Goal: Task Accomplishment & Management: Manage account settings

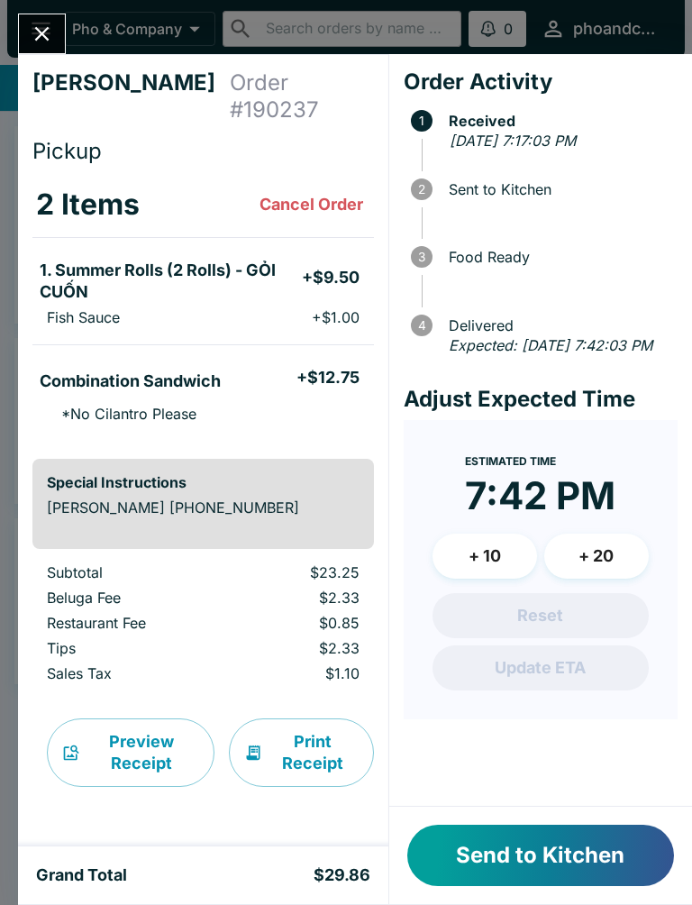
click at [461, 836] on button "Send to Kitchen" at bounding box center [540, 855] width 267 height 61
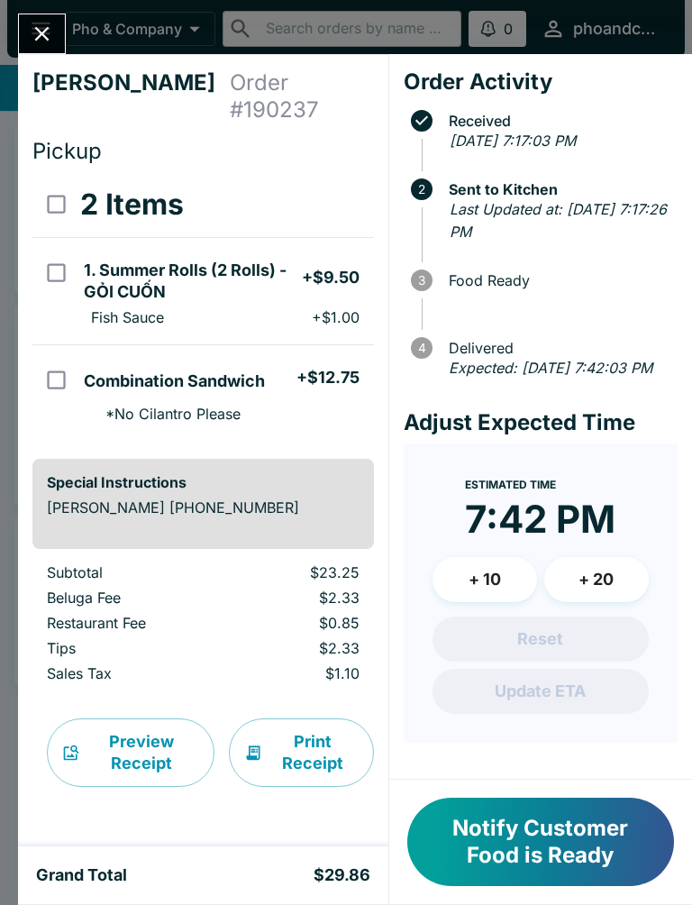
click at [47, 26] on icon "Close" at bounding box center [42, 34] width 24 height 24
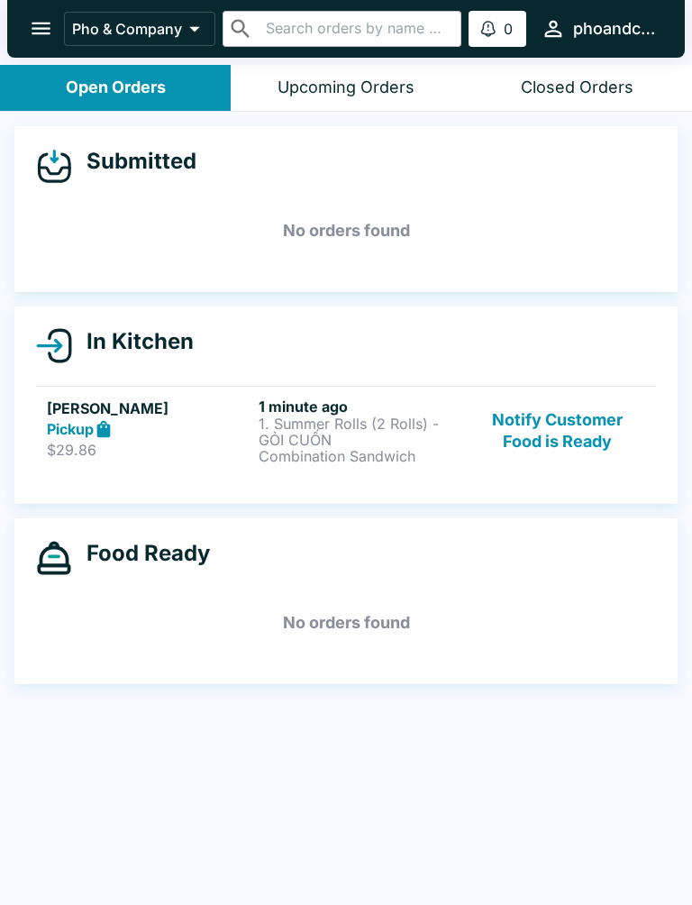
click at [343, 430] on p "1. Summer Rolls (2 Rolls) - GỎI CUỐN" at bounding box center [361, 431] width 205 height 32
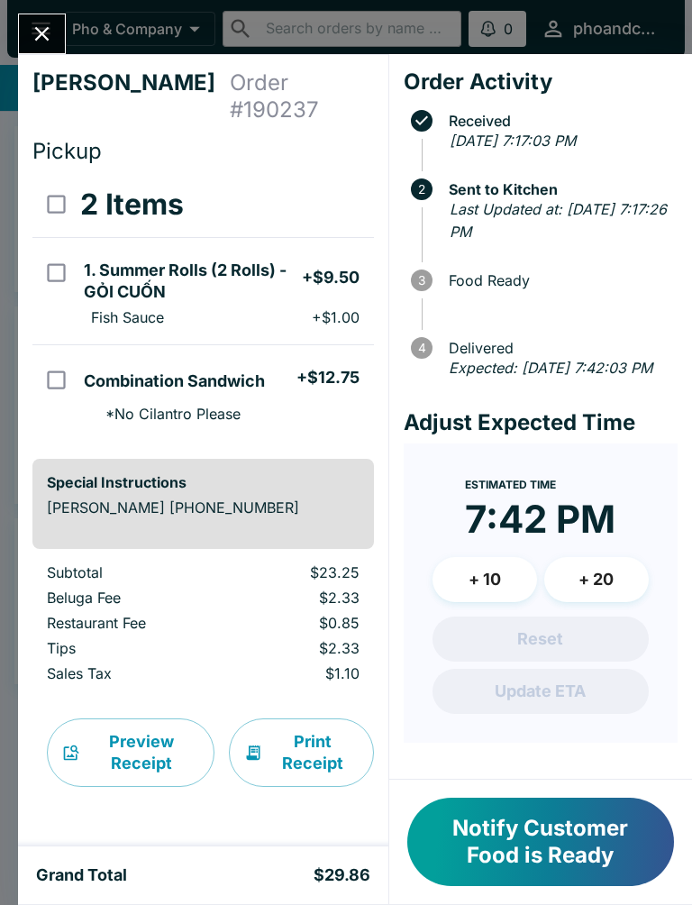
click at [23, 27] on button "Close" at bounding box center [42, 33] width 46 height 39
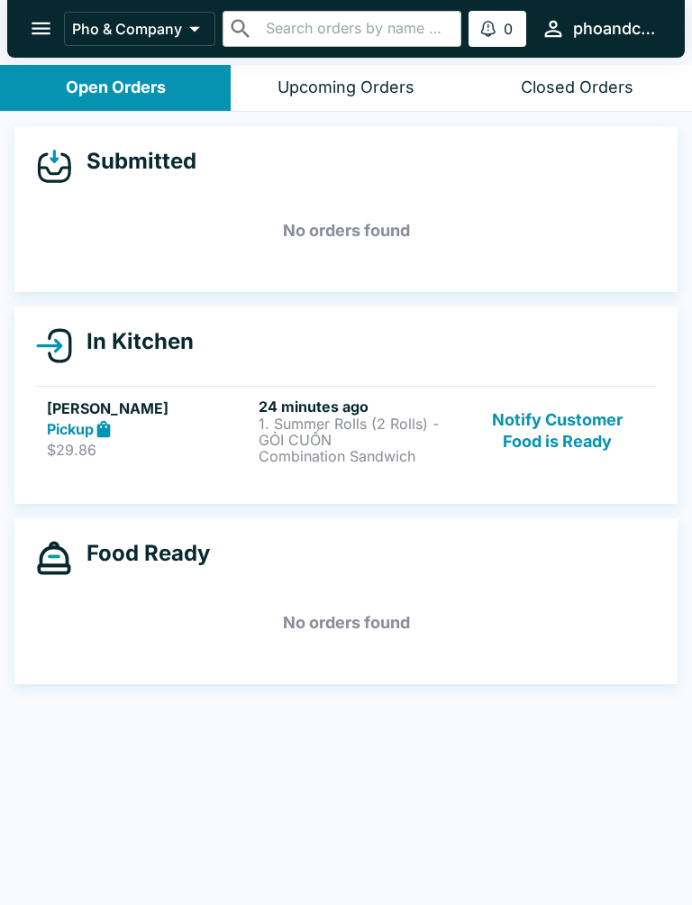
click at [592, 442] on button "Notify Customer Food is Ready" at bounding box center [557, 430] width 175 height 67
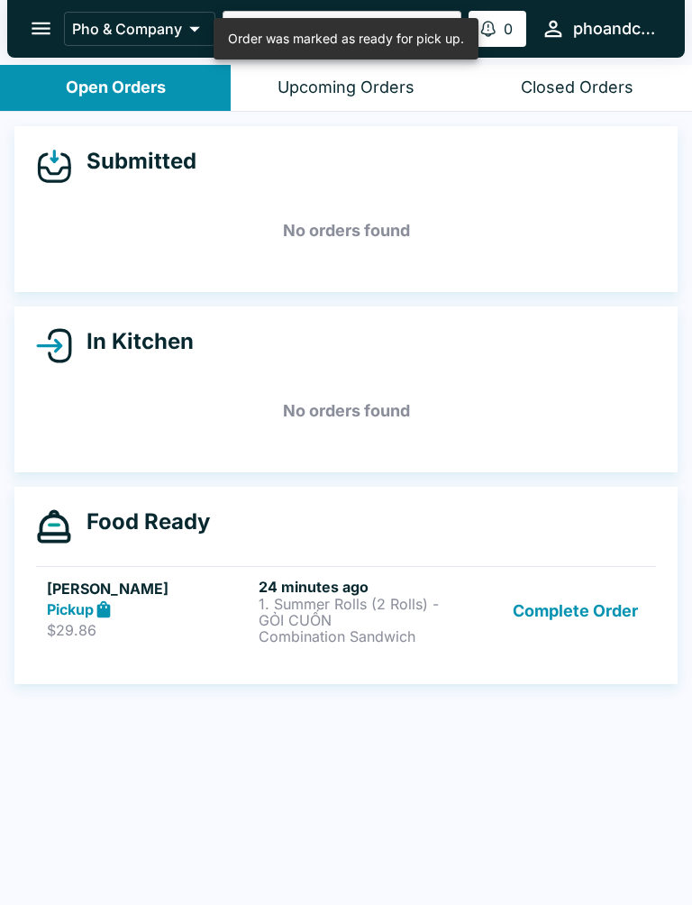
click at [593, 593] on button "Complete Order" at bounding box center [576, 611] width 140 height 67
